Goal: Information Seeking & Learning: Check status

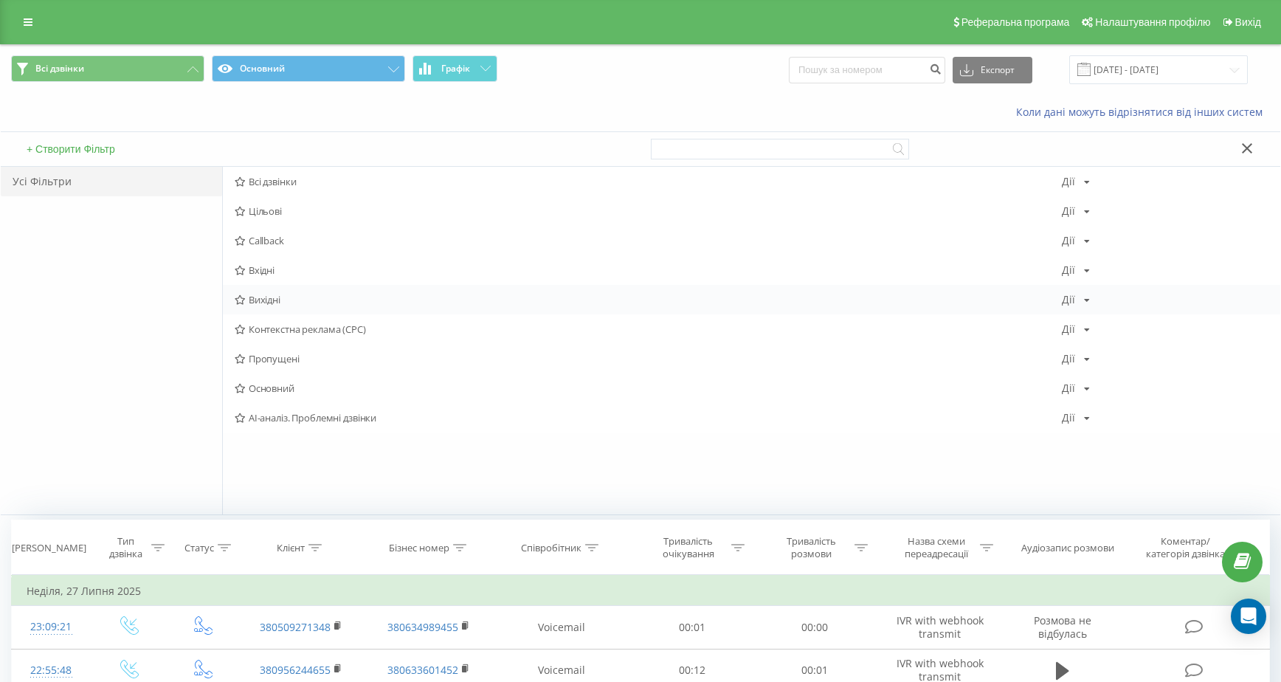
click at [306, 298] on span "Вихідні" at bounding box center [648, 299] width 827 height 10
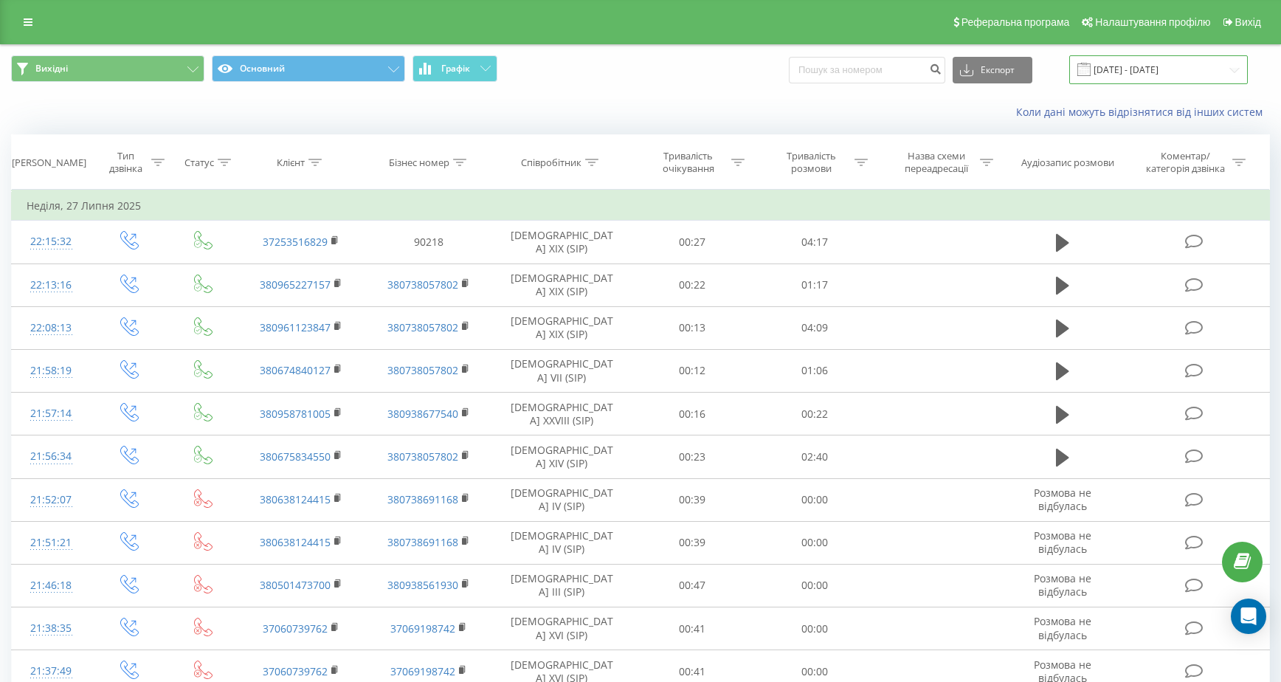
click at [1192, 69] on input "[DATE] - [DATE]" at bounding box center [1158, 69] width 179 height 29
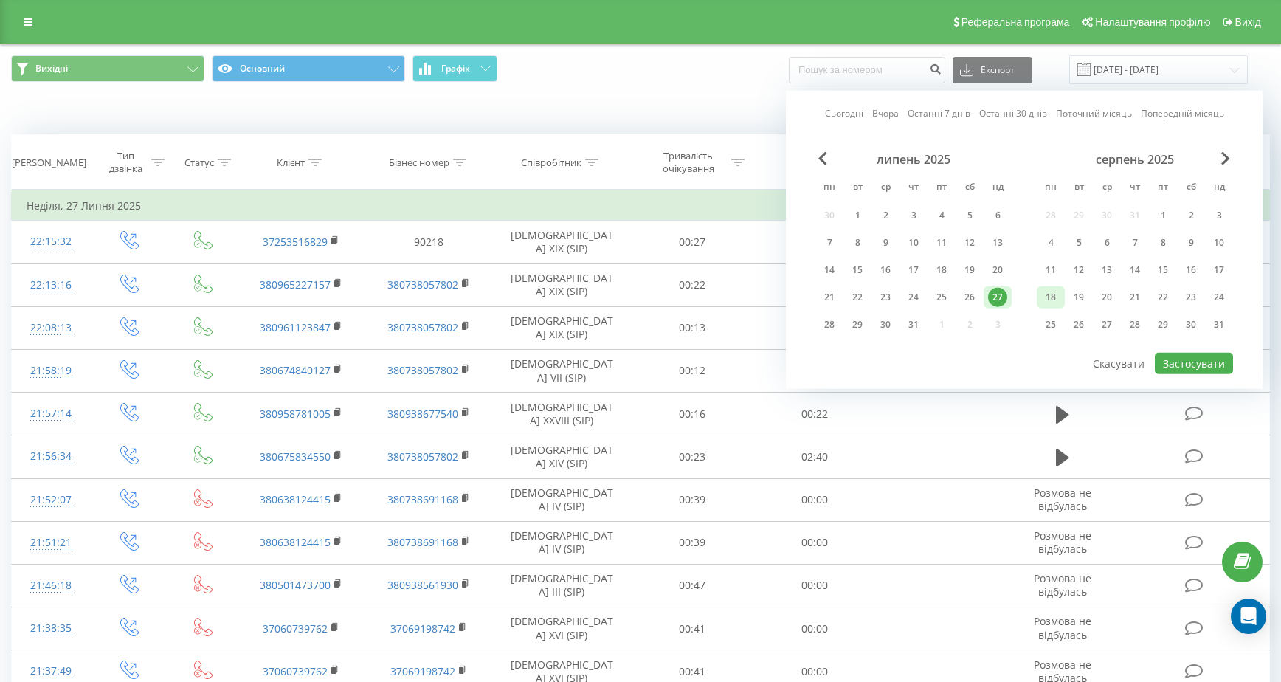
click at [1052, 302] on div "18" at bounding box center [1050, 297] width 19 height 19
click at [1196, 363] on button "Застосувати" at bounding box center [1194, 363] width 78 height 21
type input "[DATE] - [DATE]"
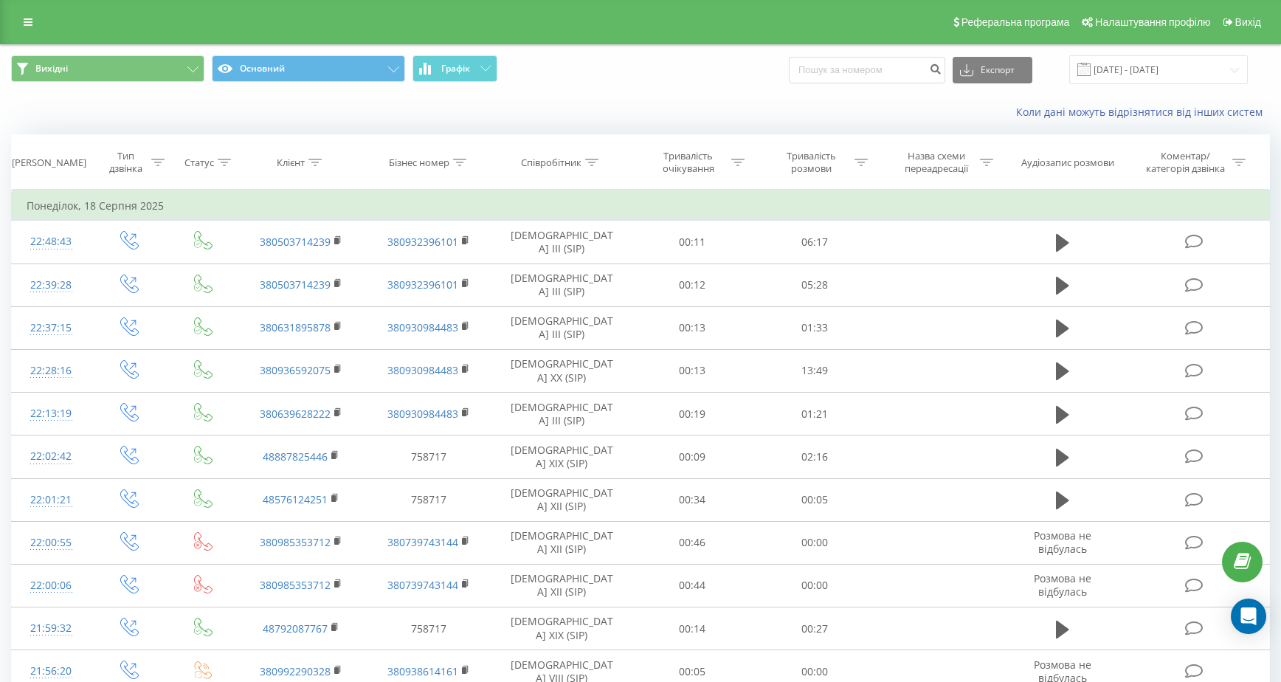
click at [592, 168] on div at bounding box center [591, 162] width 13 height 13
click at [576, 268] on input "text" at bounding box center [562, 268] width 130 height 26
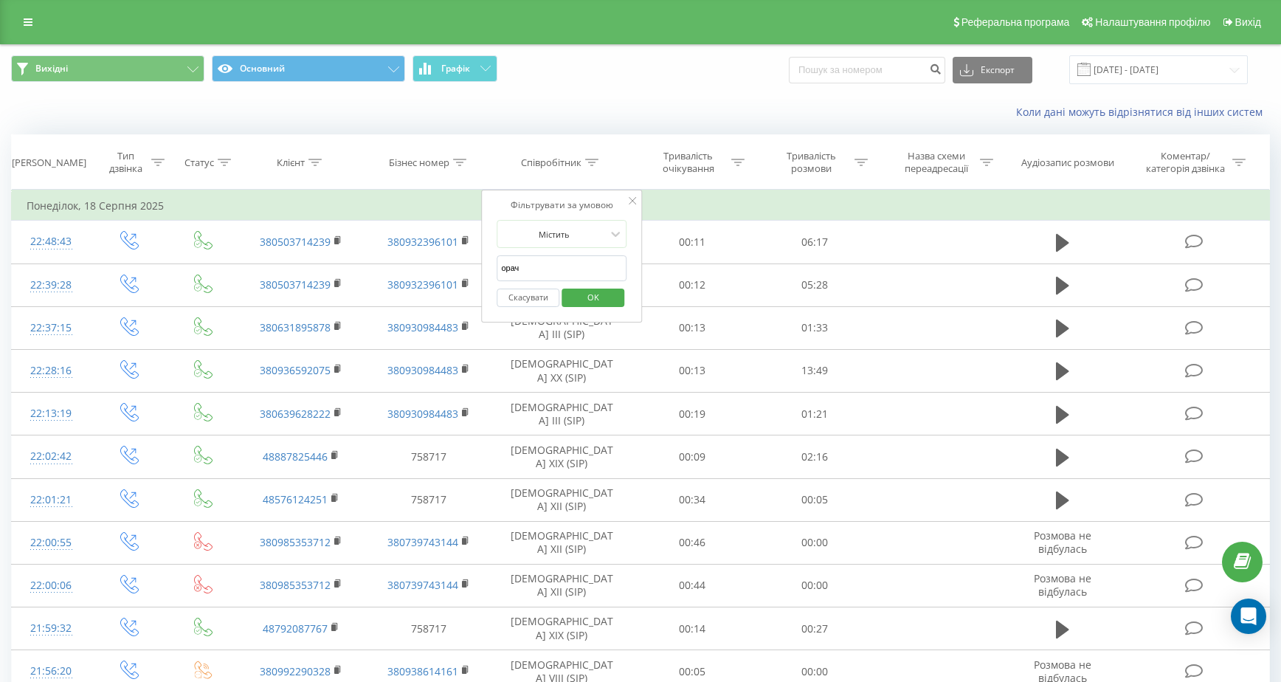
type input "орач"
click at [608, 294] on span "OK" at bounding box center [593, 297] width 41 height 23
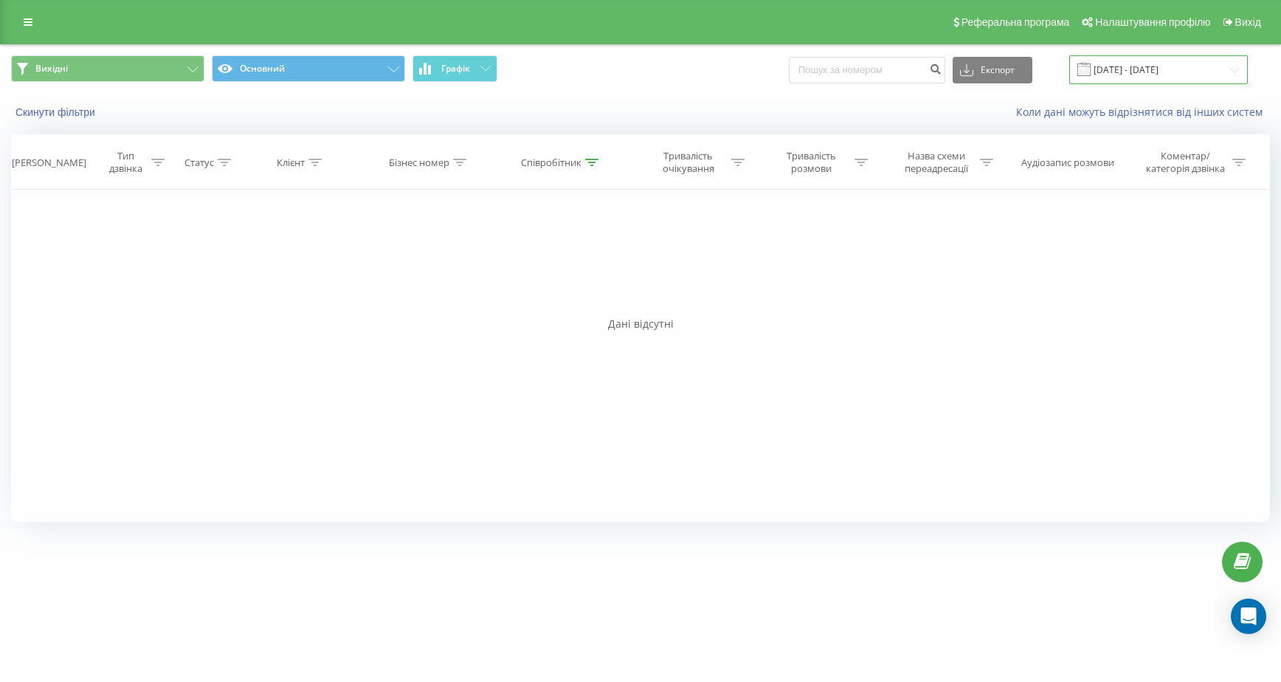
click at [1142, 72] on input "[DATE] - [DATE]" at bounding box center [1158, 69] width 179 height 29
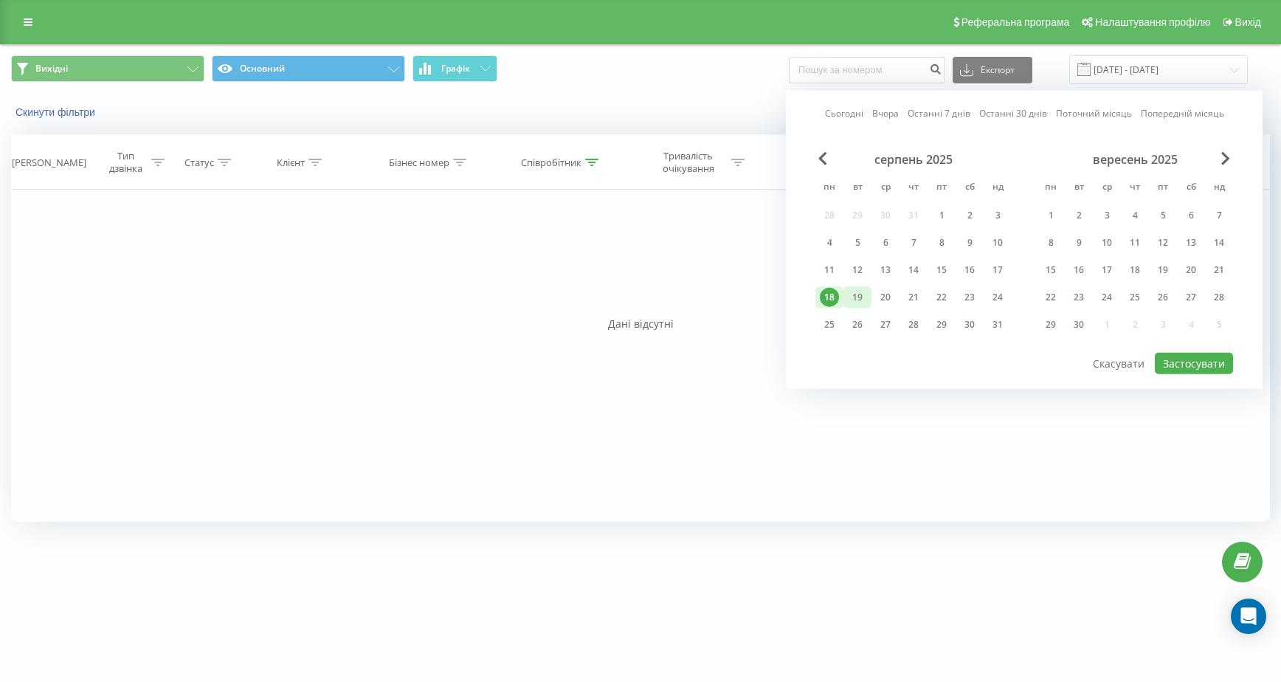
click at [860, 296] on div "19" at bounding box center [857, 297] width 19 height 19
click at [1201, 362] on button "Застосувати" at bounding box center [1194, 363] width 78 height 21
type input "[DATE] - [DATE]"
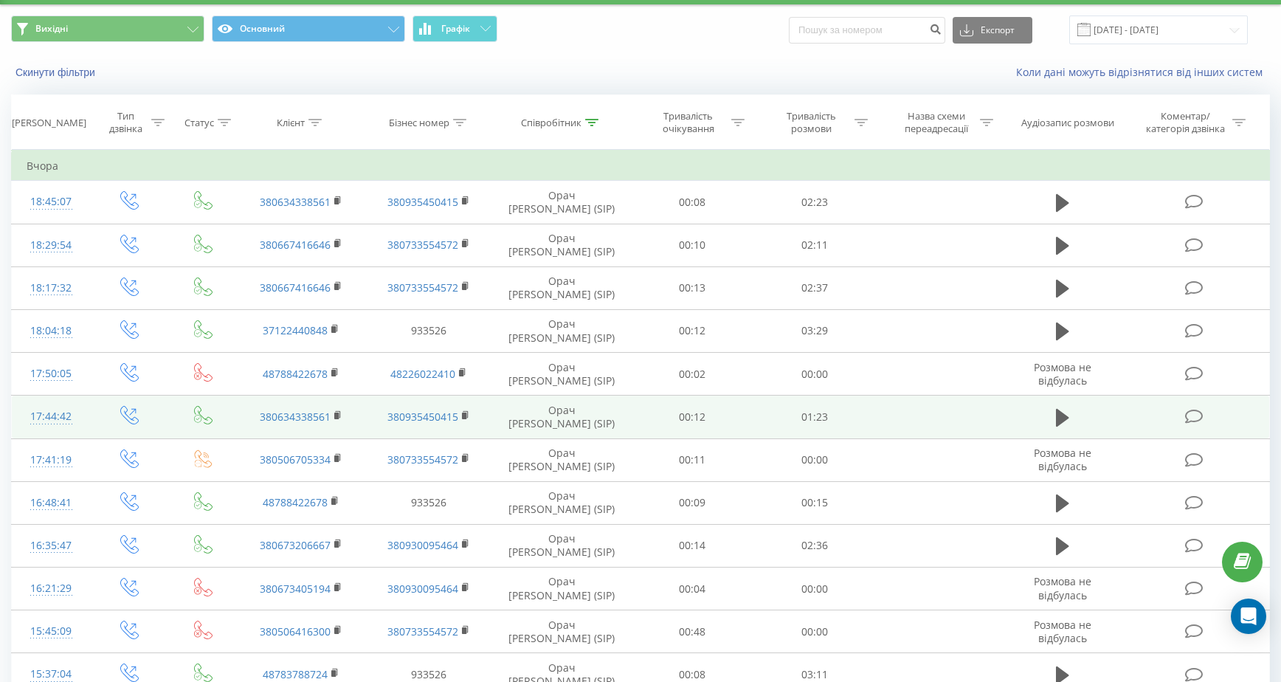
scroll to position [21, 0]
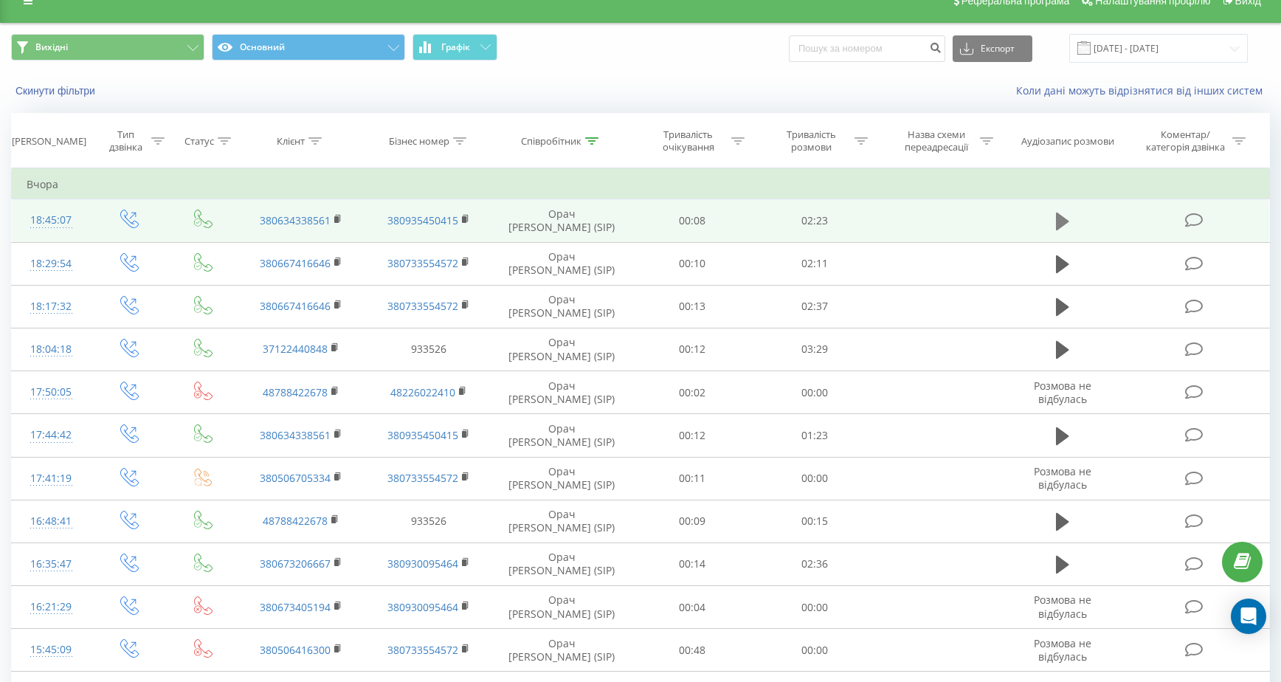
click at [1063, 216] on icon at bounding box center [1062, 222] width 13 height 18
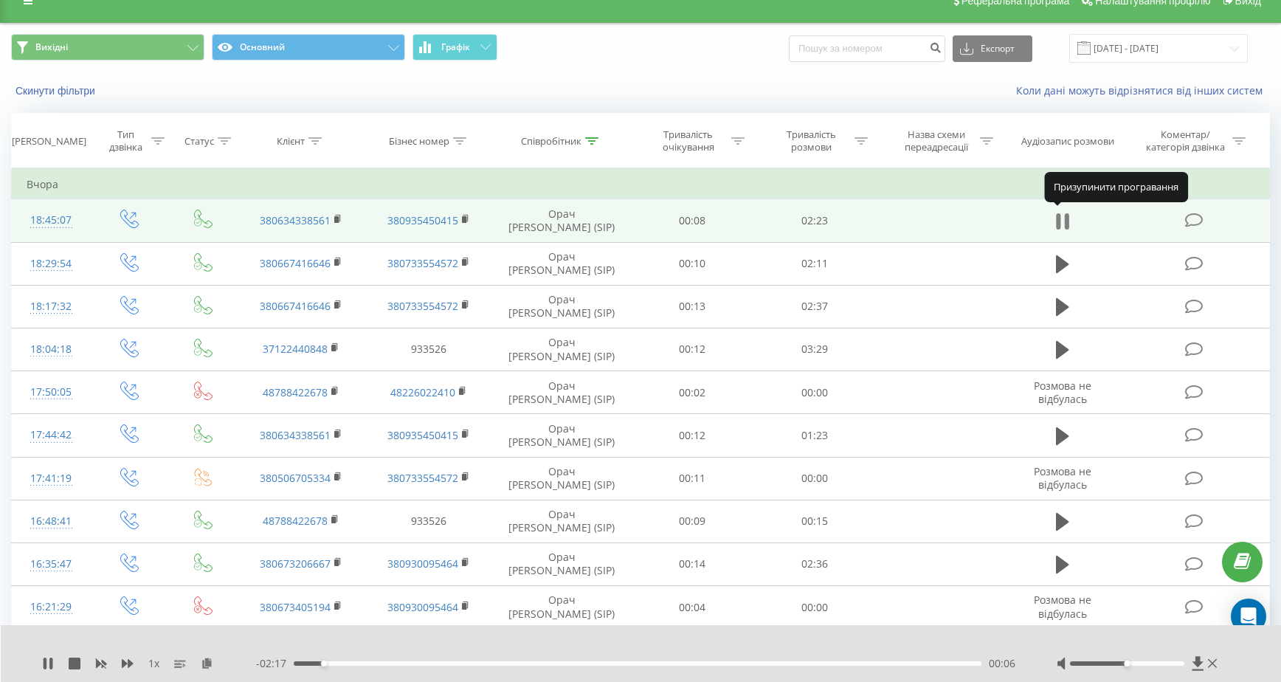
click at [1063, 228] on icon at bounding box center [1062, 221] width 13 height 21
click at [1063, 227] on icon at bounding box center [1062, 221] width 13 height 21
click at [1064, 227] on icon at bounding box center [1062, 221] width 13 height 21
